Goal: Transaction & Acquisition: Book appointment/travel/reservation

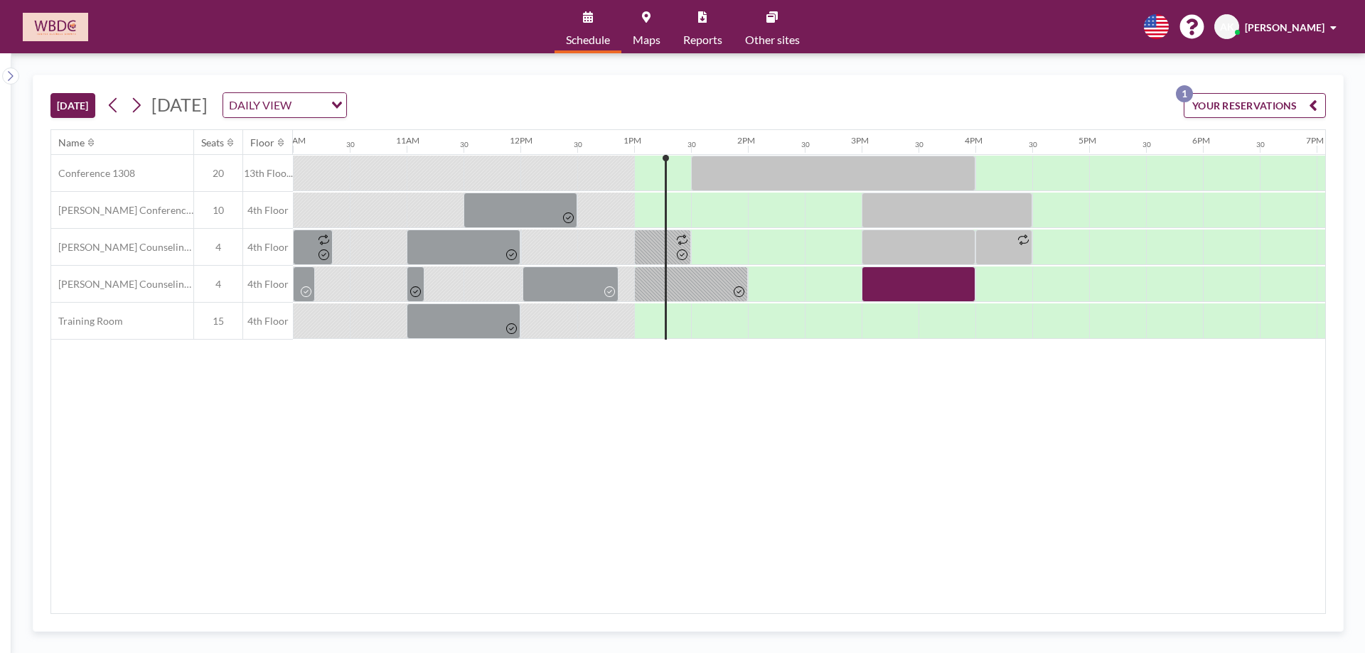
scroll to position [0, 1421]
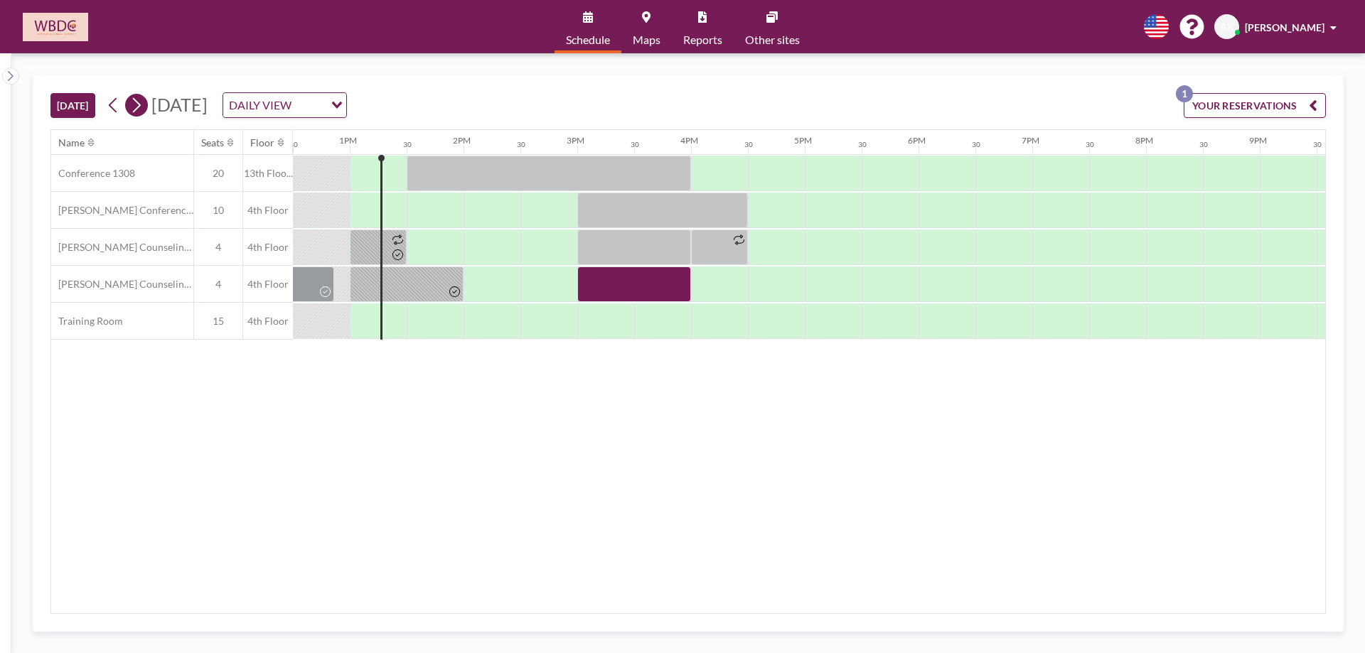
click at [143, 109] on icon at bounding box center [136, 105] width 14 height 21
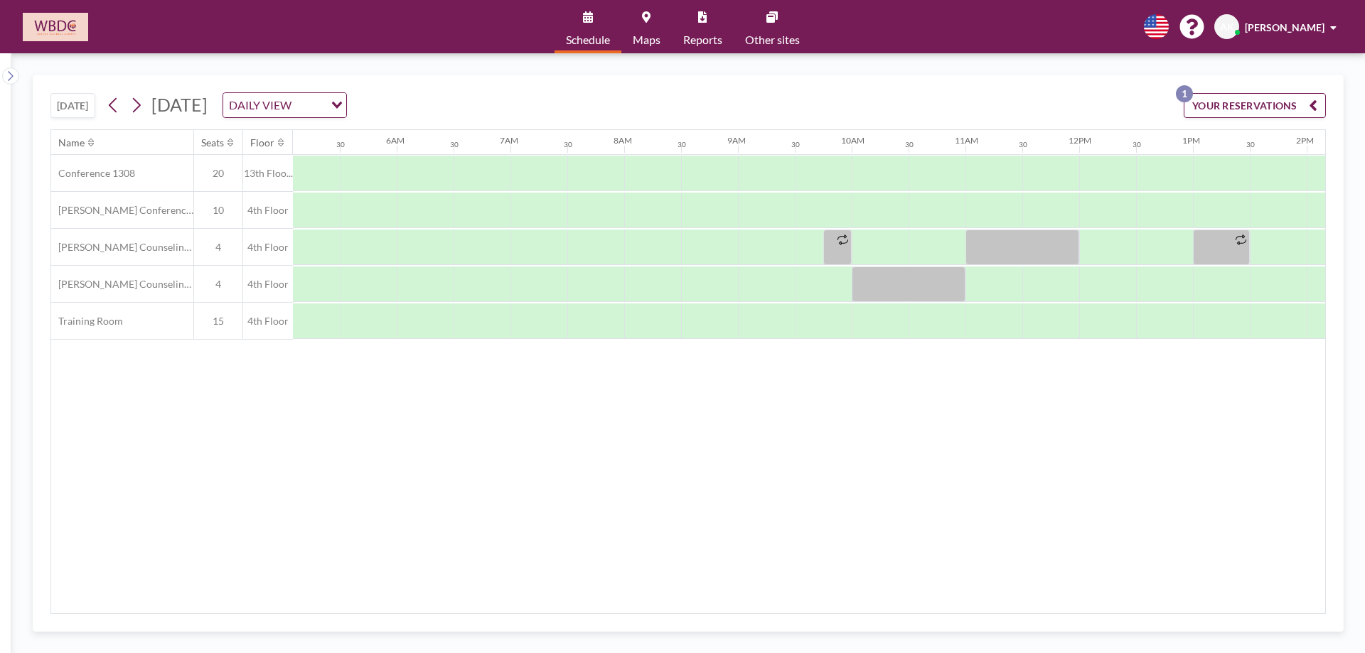
scroll to position [0, 853]
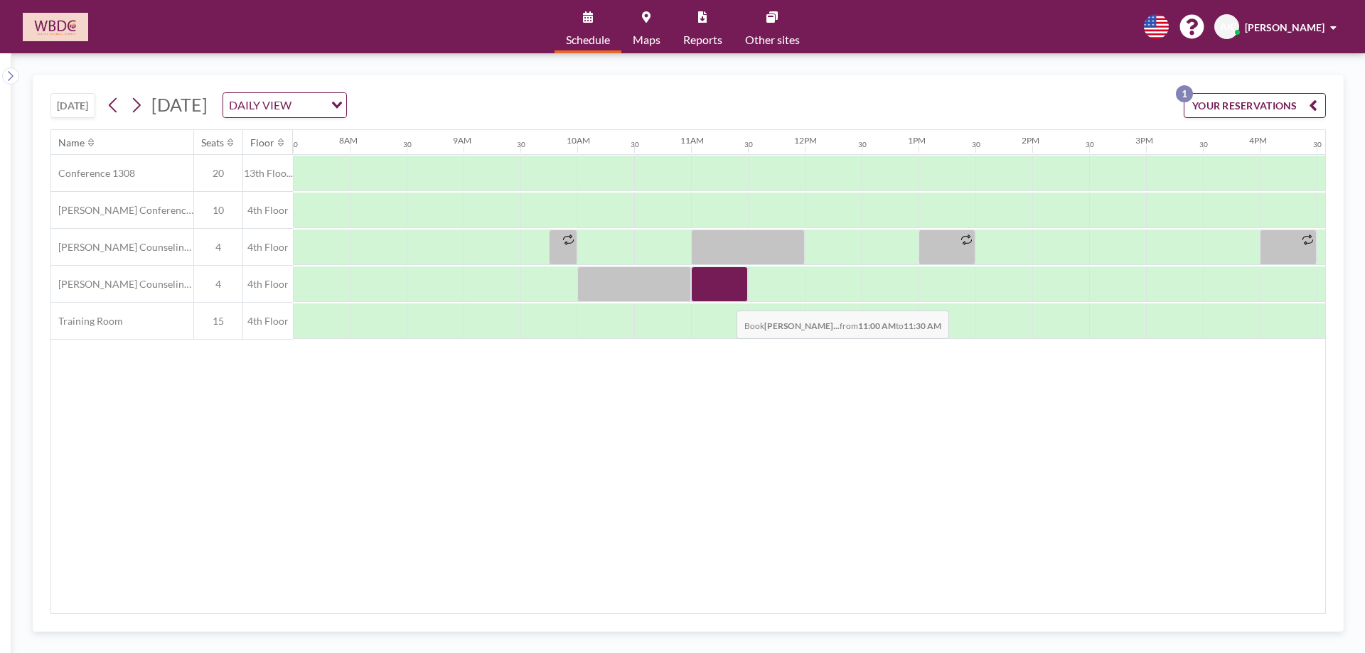
click at [725, 300] on div at bounding box center [719, 285] width 57 height 36
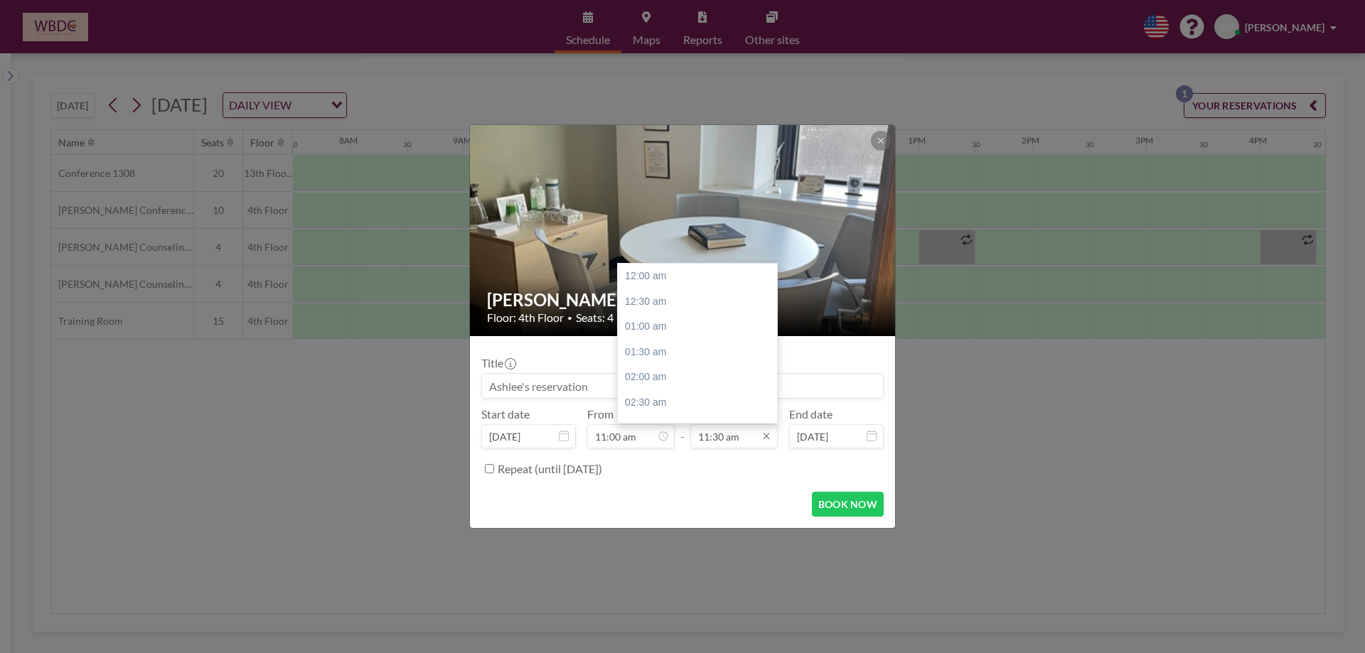
scroll to position [582, 0]
click at [704, 301] on div "12:00 pm" at bounding box center [701, 302] width 166 height 26
type input "12:00 pm"
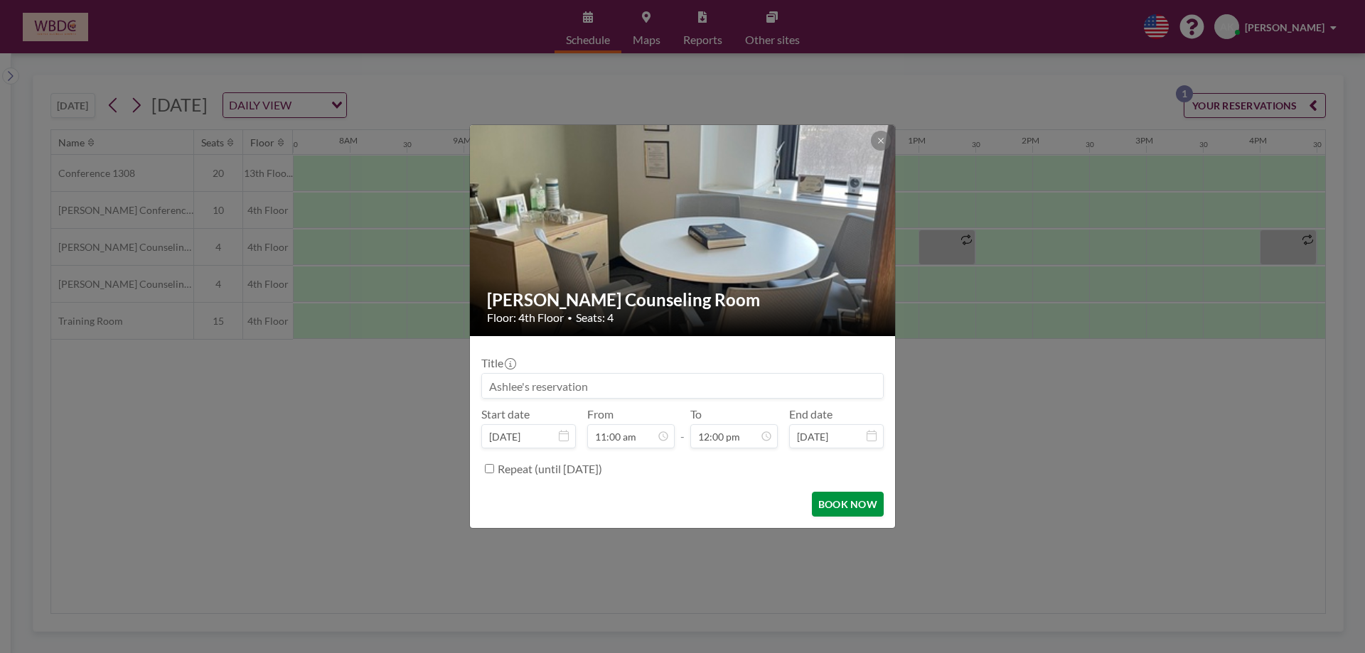
click at [852, 507] on button "BOOK NOW" at bounding box center [848, 504] width 72 height 25
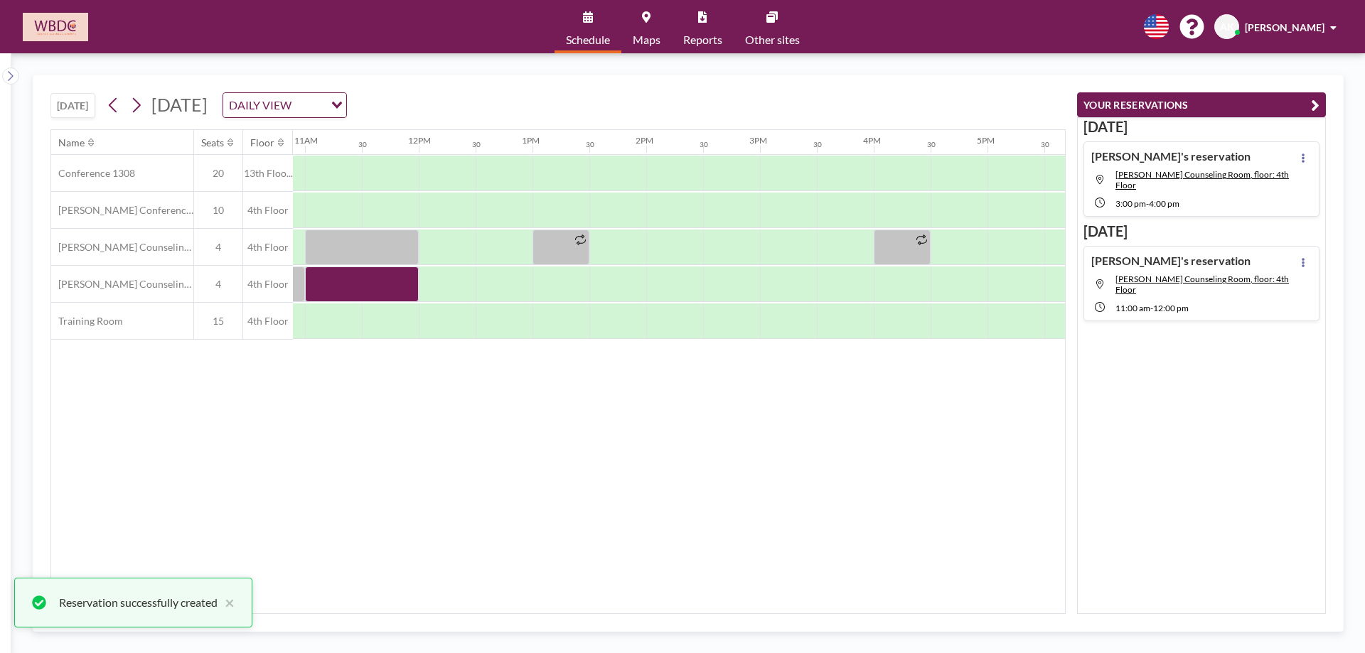
scroll to position [0, 1264]
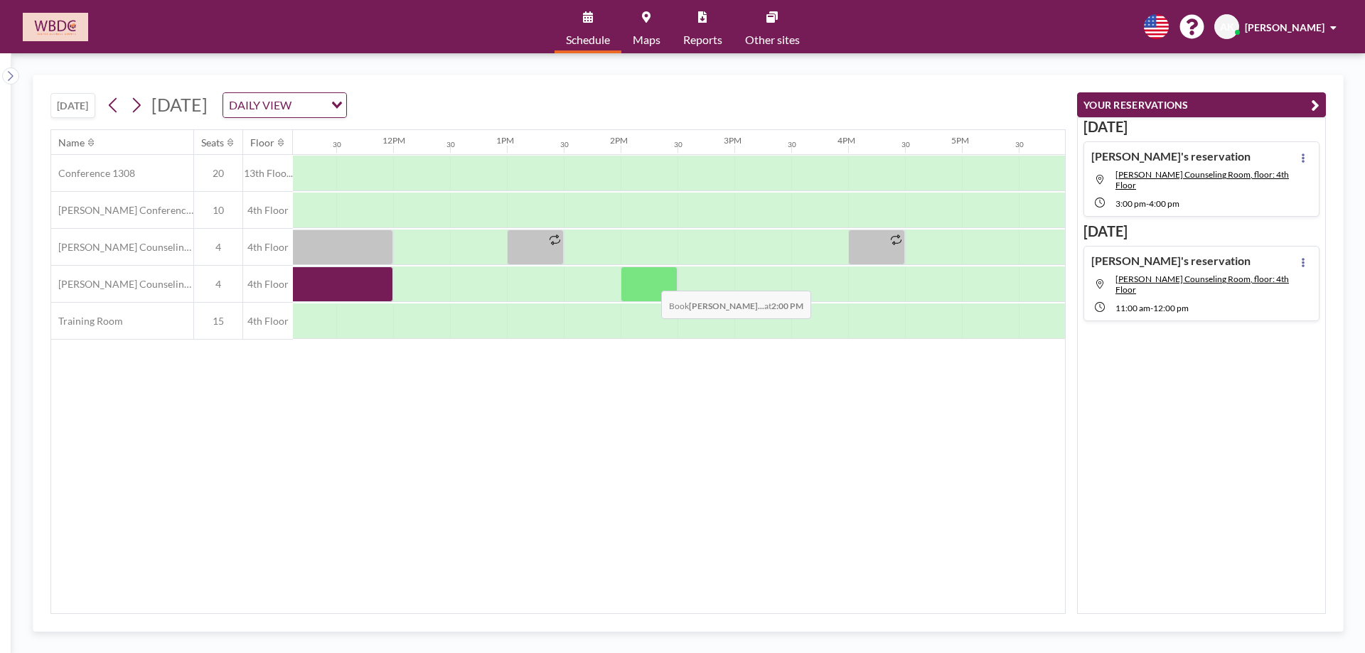
click at [650, 280] on div at bounding box center [648, 285] width 57 height 36
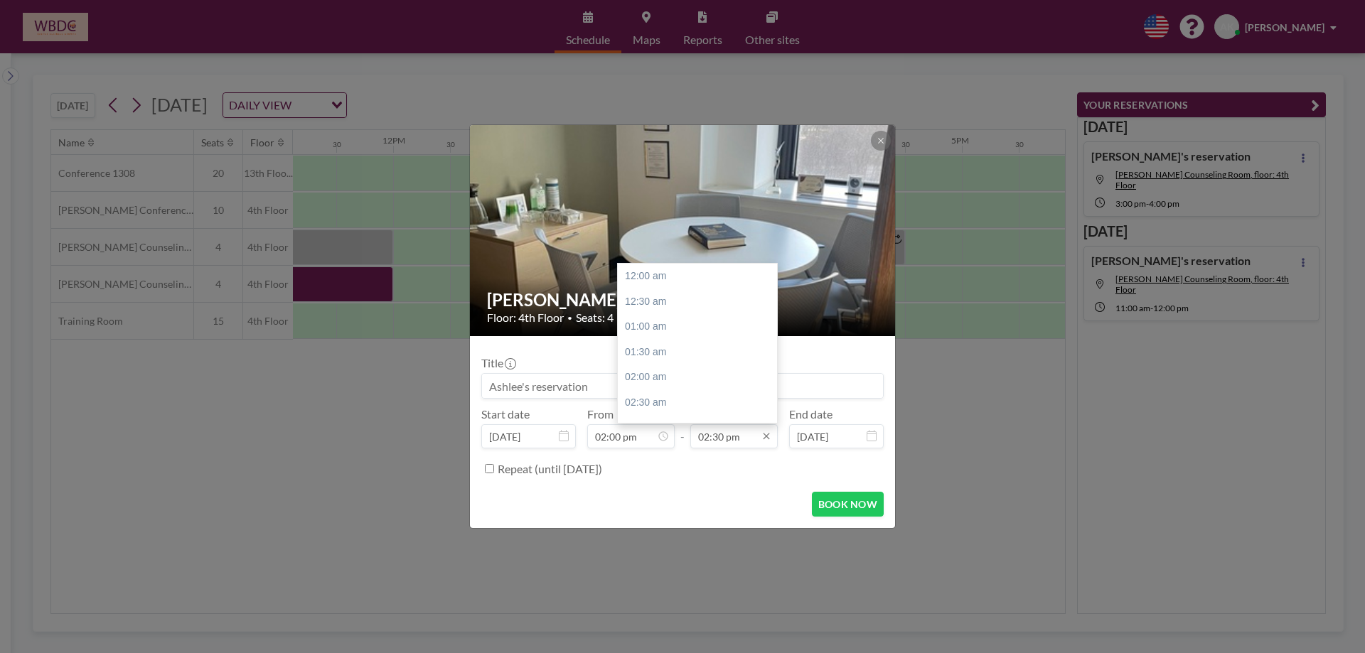
scroll to position [733, 0]
click at [708, 378] on div "04:30 pm" at bounding box center [701, 378] width 166 height 26
type input "04:30 pm"
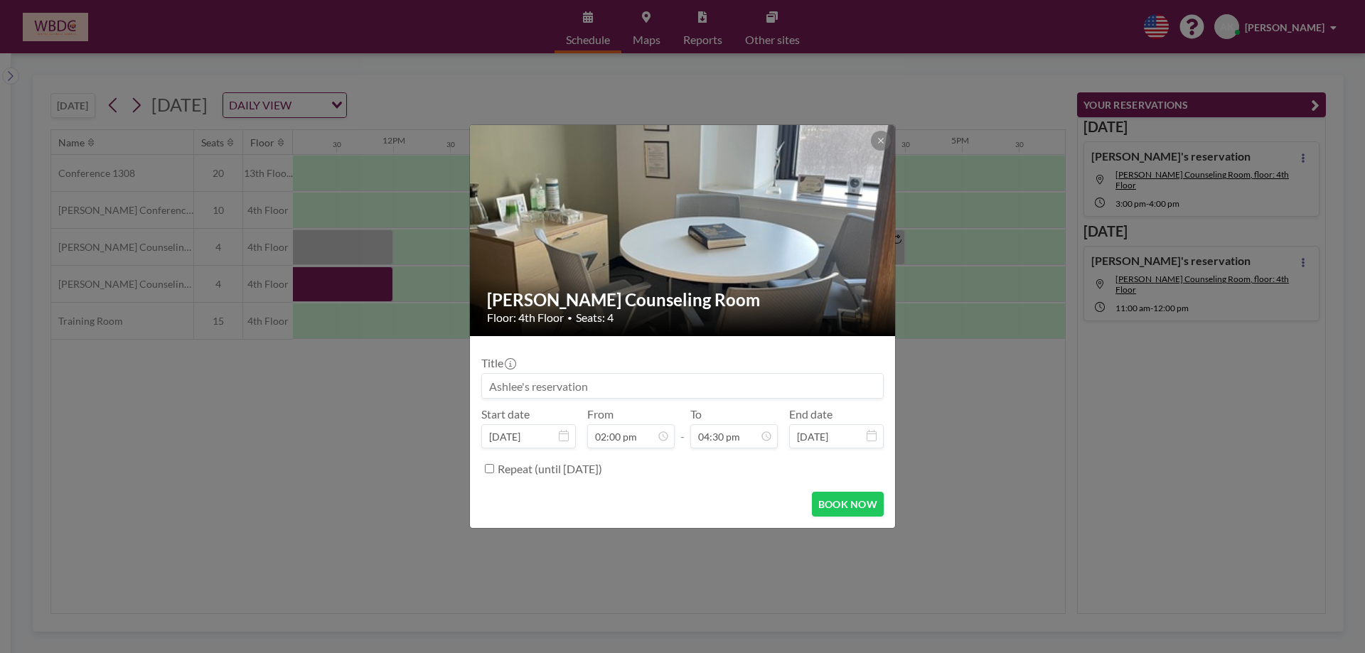
scroll to position [835, 0]
click at [870, 512] on button "BOOK NOW" at bounding box center [848, 504] width 72 height 25
